Goal: Find contact information: Find contact information

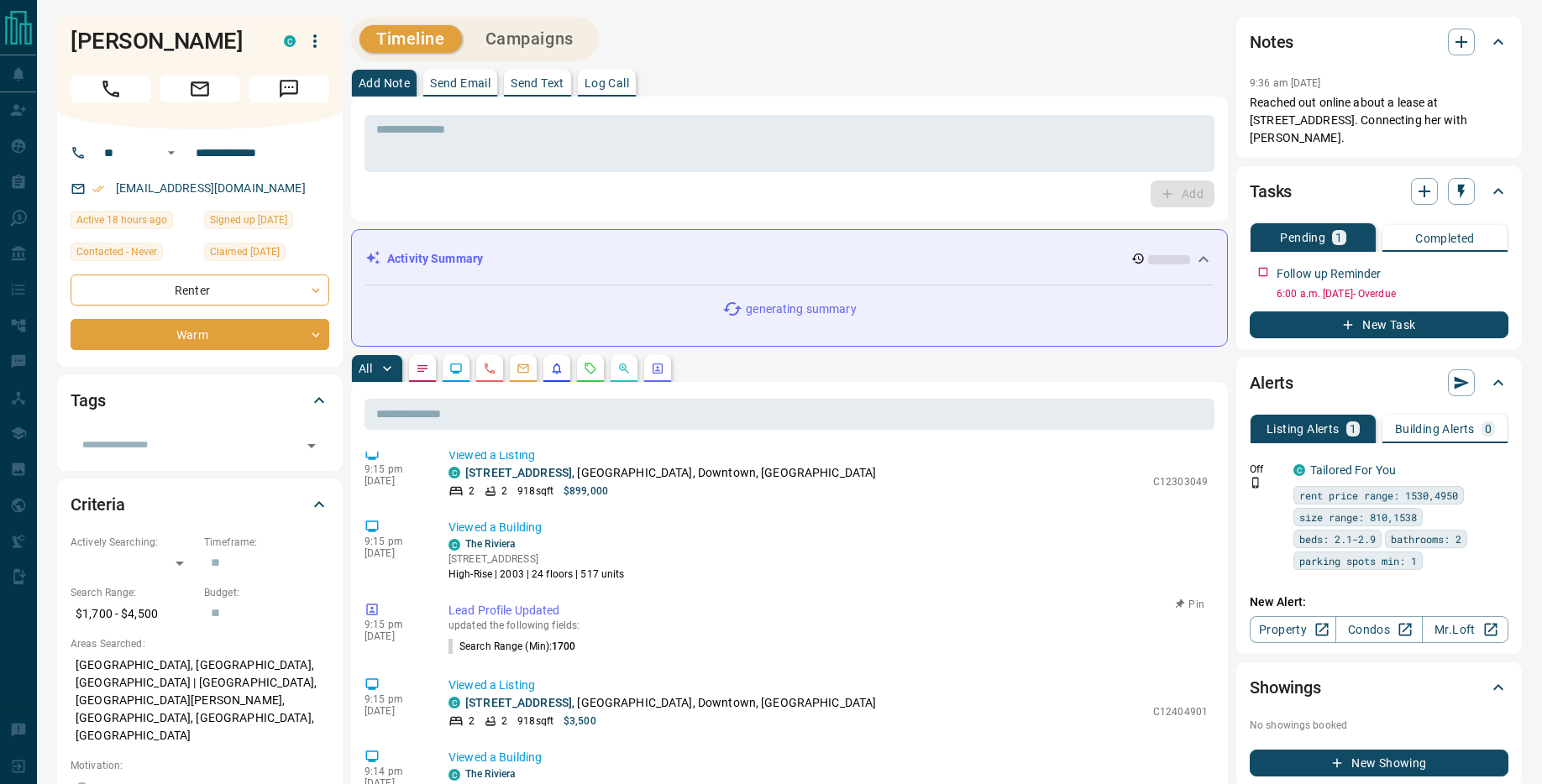
scroll to position [333, 0]
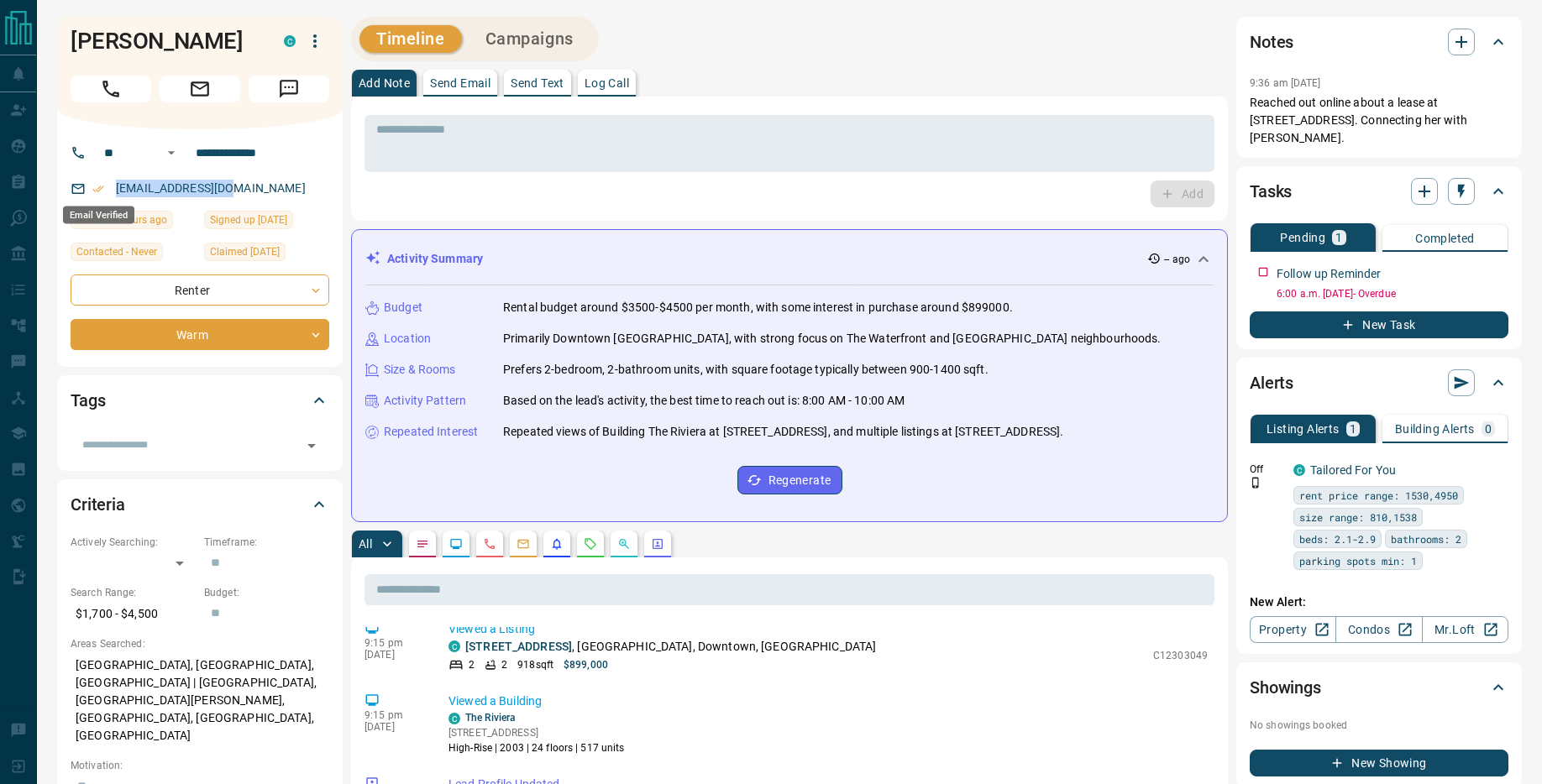
drag, startPoint x: 240, startPoint y: 186, endPoint x: 100, endPoint y: 193, distance: 140.2
click at [100, 193] on div "[EMAIL_ADDRESS][DOMAIN_NAME]" at bounding box center [199, 188] width 258 height 28
drag, startPoint x: 121, startPoint y: 42, endPoint x: 49, endPoint y: 48, distance: 72.2
copy h1 "[PERSON_NAME]"
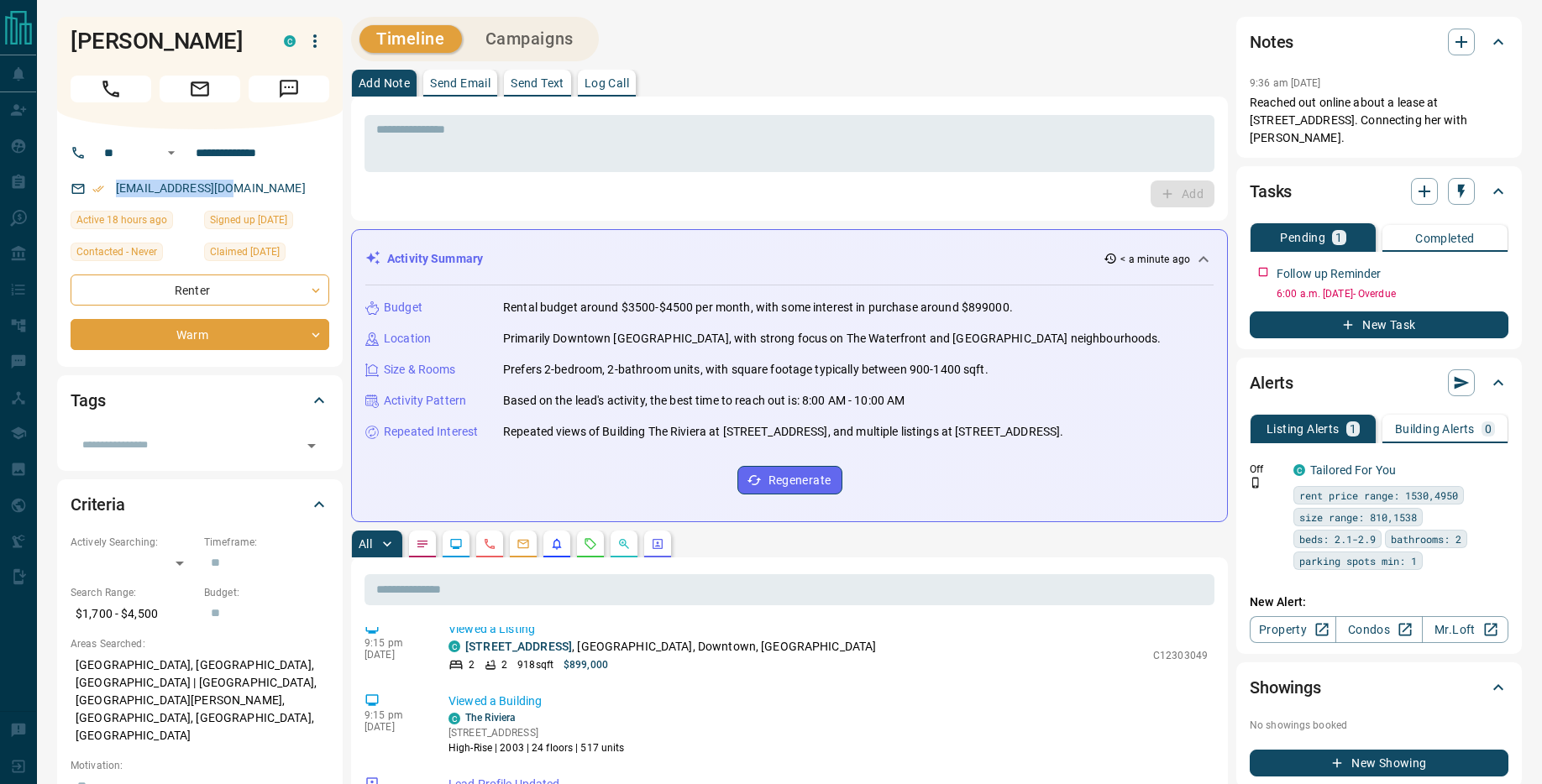
drag, startPoint x: 221, startPoint y: 196, endPoint x: 90, endPoint y: 198, distance: 131.0
click at [90, 198] on div "[EMAIL_ADDRESS][DOMAIN_NAME]" at bounding box center [199, 188] width 258 height 28
copy link "[EMAIL_ADDRESS][DOMAIN_NAME]"
drag, startPoint x: 154, startPoint y: 41, endPoint x: 53, endPoint y: 37, distance: 101.1
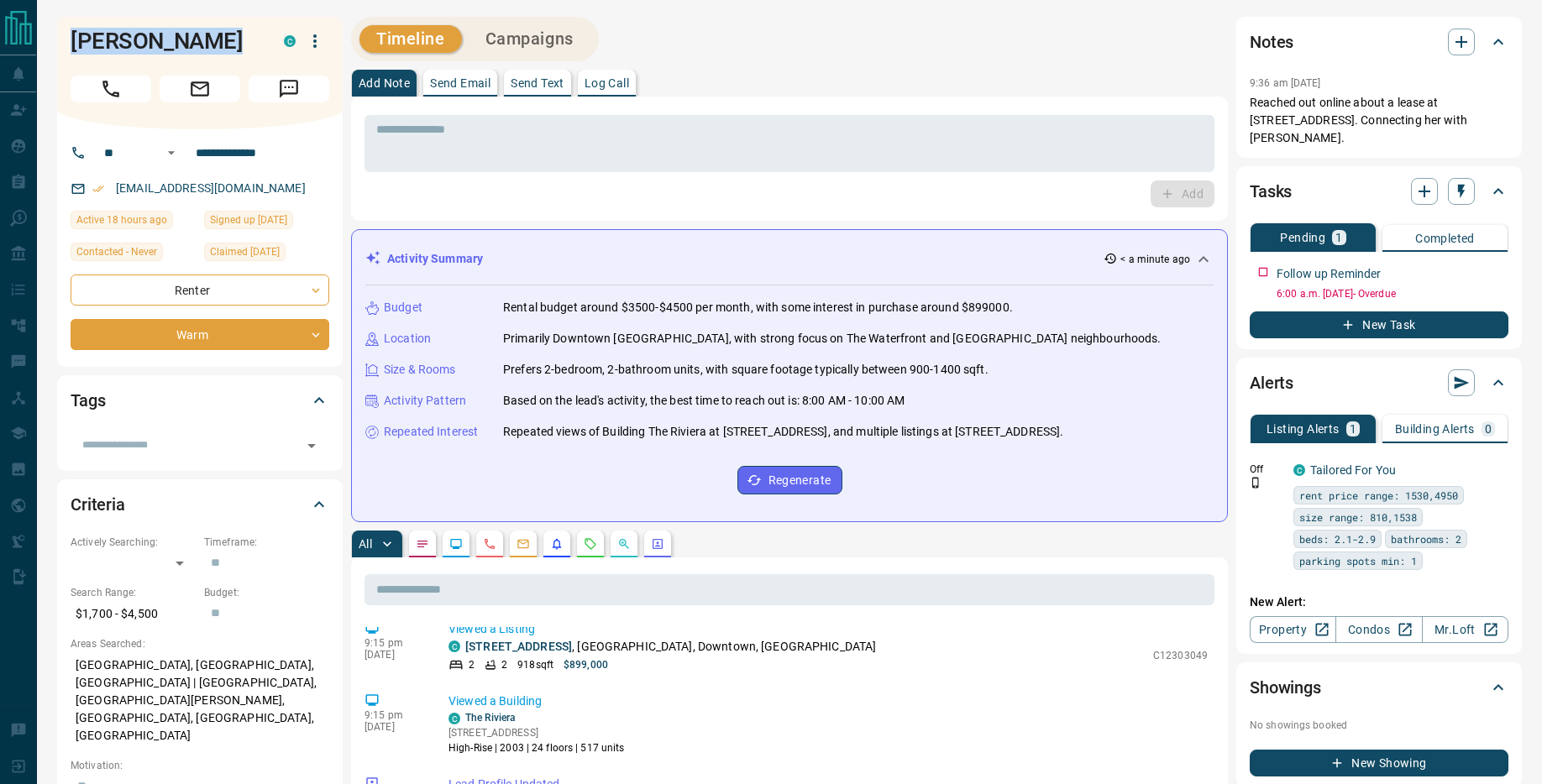
copy h1 "[PERSON_NAME]"
